Goal: Information Seeking & Learning: Check status

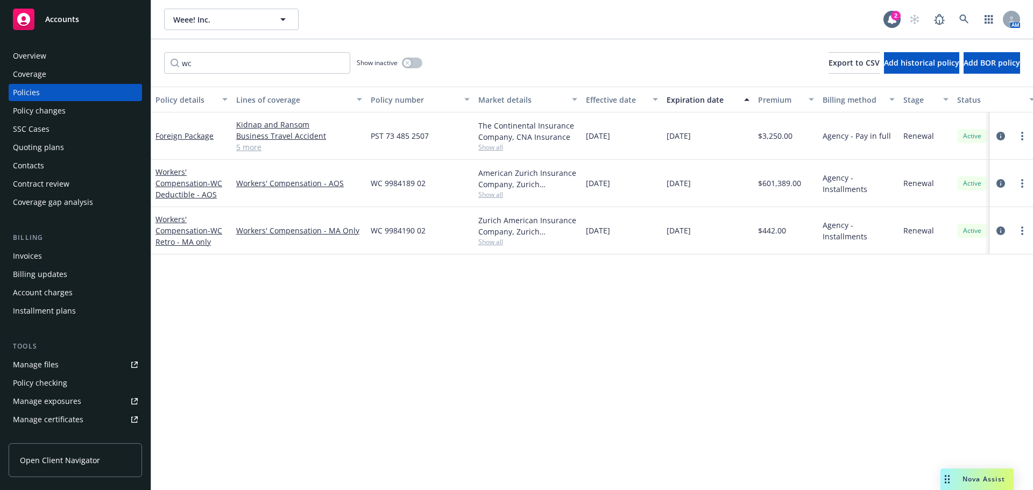
click at [948, 352] on div "Policy details Lines of coverage Policy number Market details Effective date Ex…" at bounding box center [592, 289] width 882 height 404
click at [191, 236] on div "Workers' Compensation - WC Retro - MA only" at bounding box center [192, 231] width 72 height 34
click at [194, 230] on link "Workers' Compensation - WC Retro - MA only" at bounding box center [189, 230] width 67 height 33
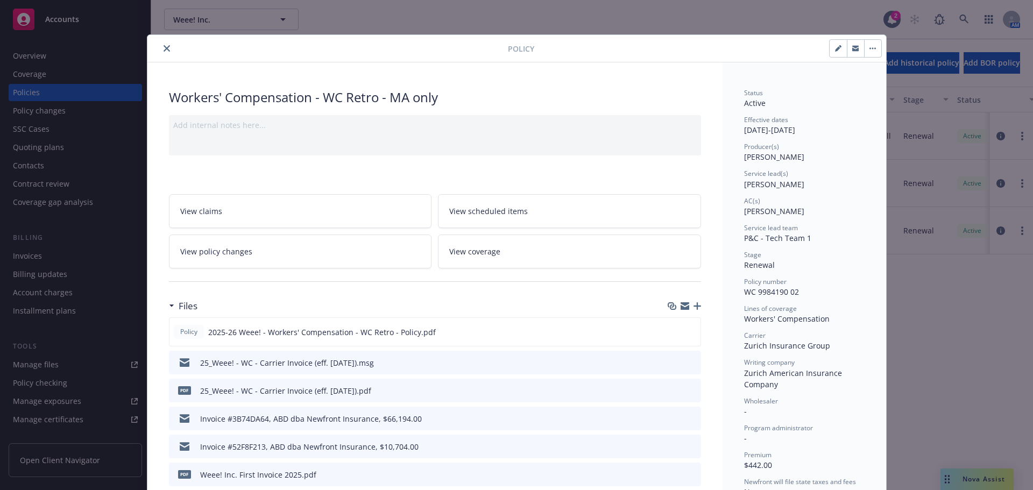
click at [806, 260] on div "Stage Renewal" at bounding box center [804, 260] width 121 height 20
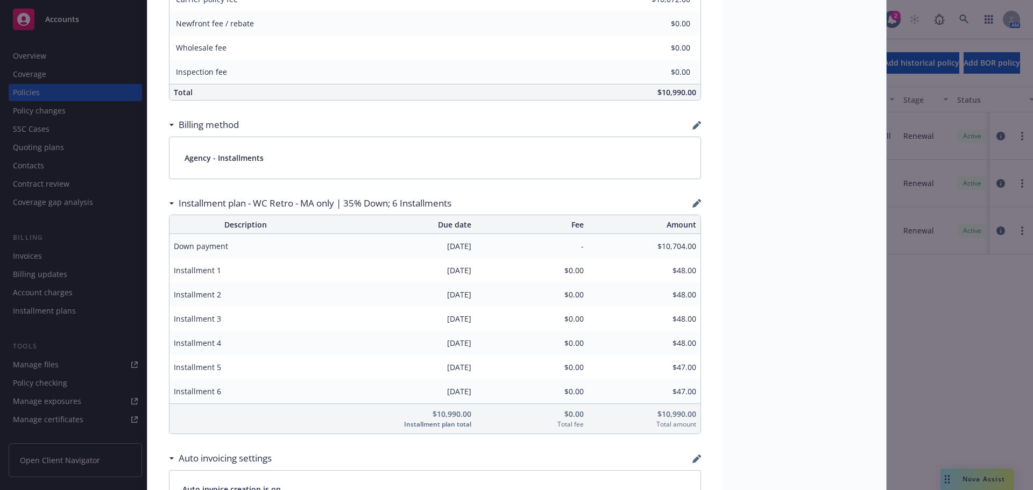
scroll to position [700, 0]
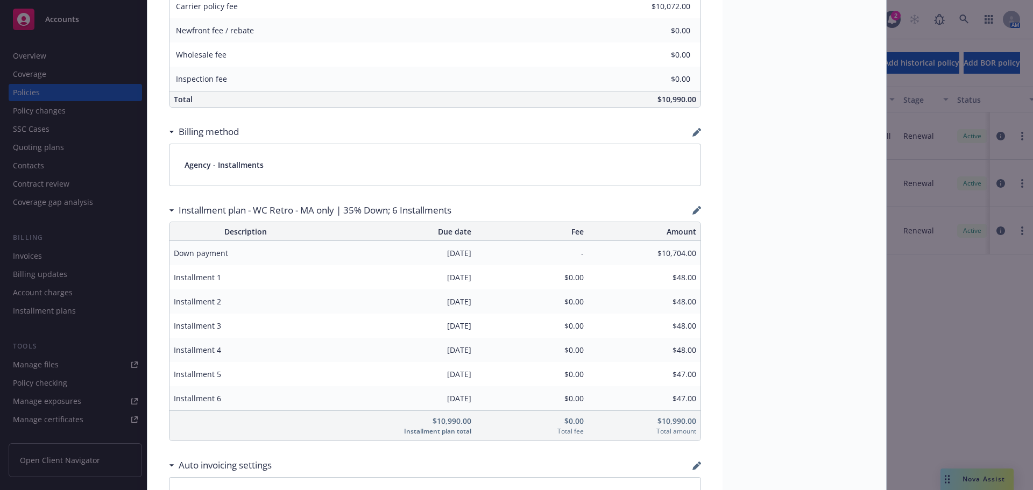
click at [798, 145] on div "Status Active Effective dates [DATE] - [DATE] Producer(s) [PERSON_NAME] Service…" at bounding box center [805, 388] width 164 height 2051
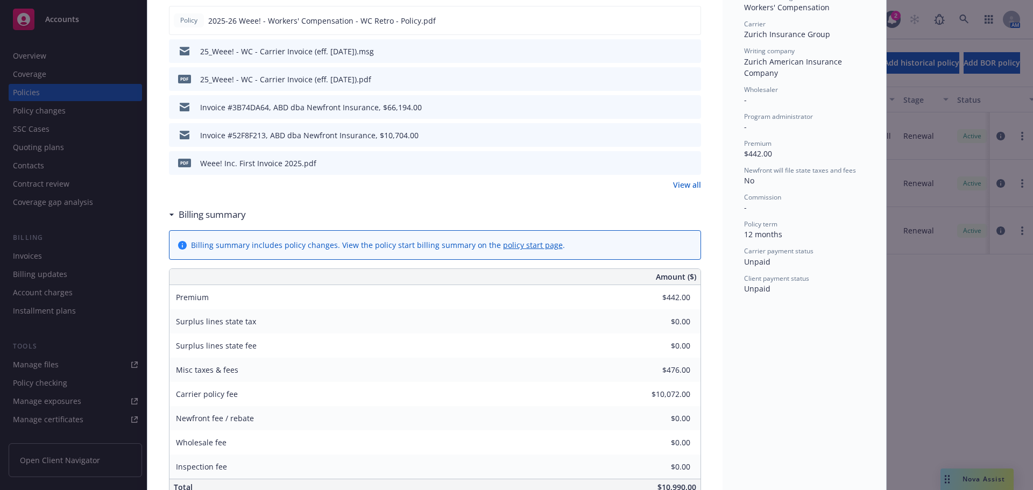
scroll to position [54, 0]
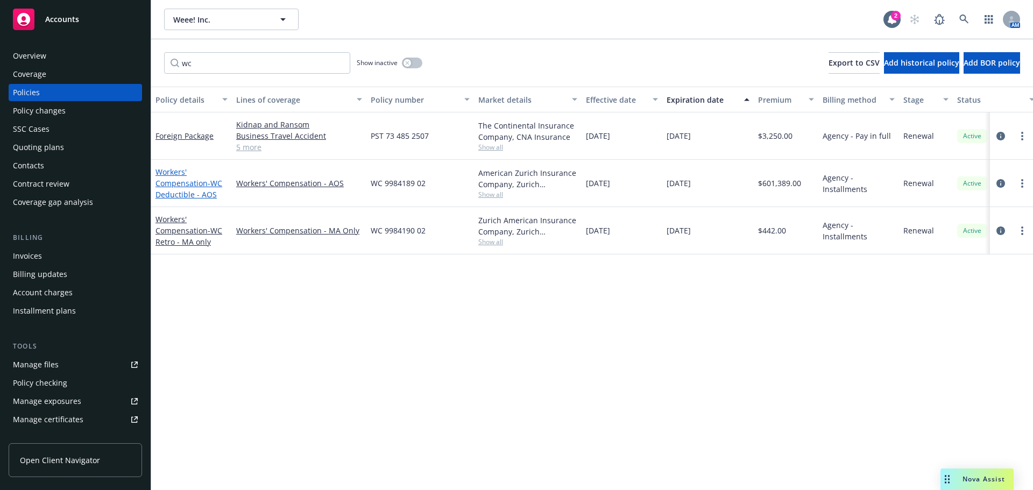
click at [210, 194] on span "- WC Deductible - AOS" at bounding box center [189, 189] width 67 height 22
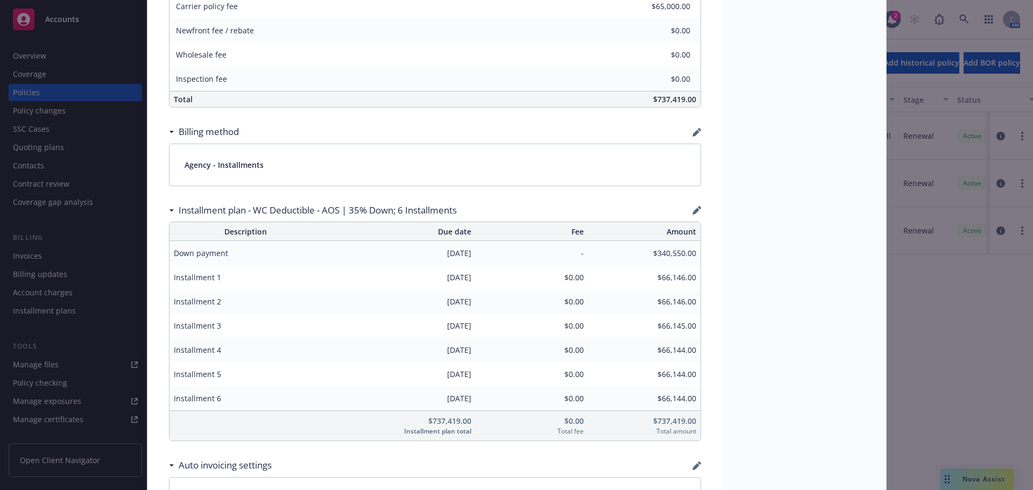
click at [799, 232] on div "Status Active Effective dates [DATE] - [DATE] Producer(s) [PERSON_NAME] Service…" at bounding box center [805, 388] width 164 height 2051
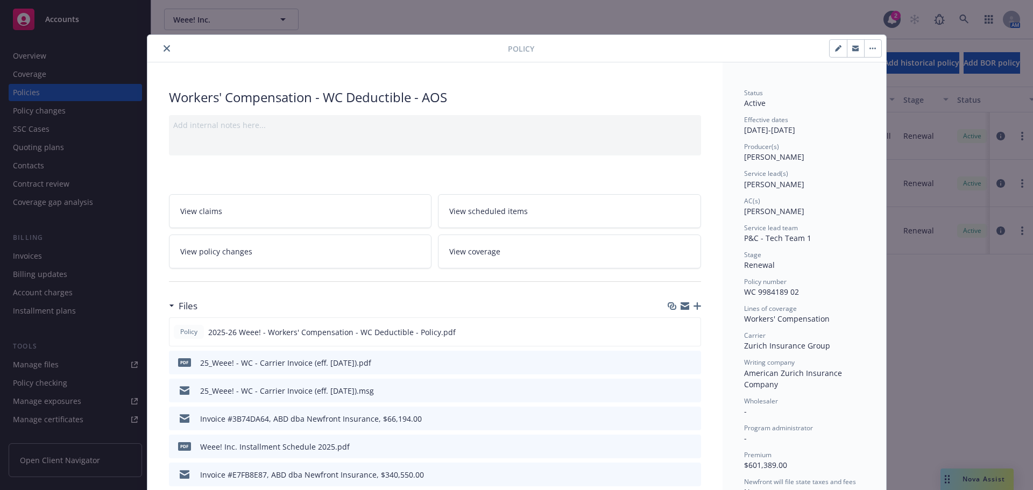
click at [161, 58] on div "Policy" at bounding box center [516, 48] width 739 height 27
click at [161, 54] on button "close" at bounding box center [166, 48] width 13 height 13
